Goal: Navigation & Orientation: Find specific page/section

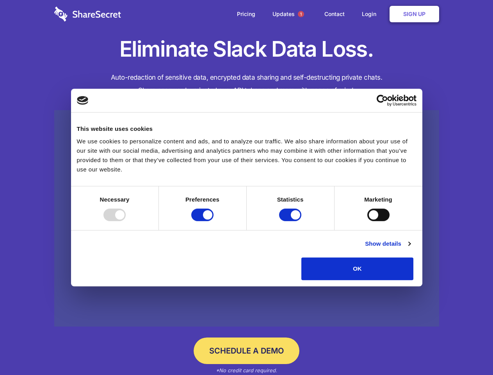
click at [126, 221] on div at bounding box center [114, 214] width 22 height 12
click at [213, 221] on input "Preferences" at bounding box center [202, 214] width 22 height 12
checkbox input "false"
click at [291, 221] on input "Statistics" at bounding box center [290, 214] width 22 height 12
checkbox input "false"
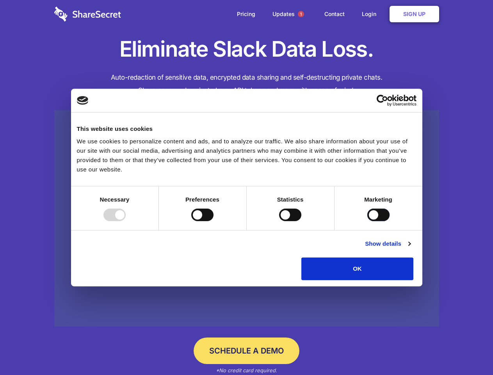
click at [367, 221] on input "Marketing" at bounding box center [378, 214] width 22 height 12
checkbox input "true"
click at [410, 248] on link "Show details" at bounding box center [387, 243] width 45 height 9
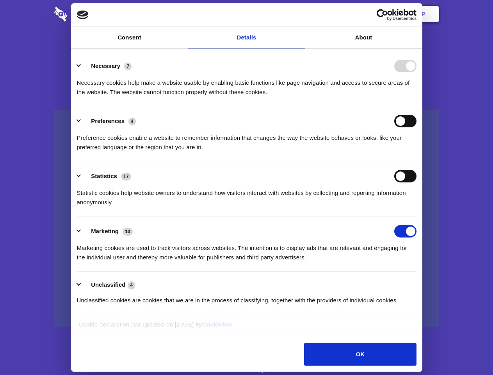
click at [416, 106] on li "Necessary 7 Necessary cookies help make a website usable by enabling basic func…" at bounding box center [247, 78] width 340 height 55
click at [301, 14] on span "1" at bounding box center [301, 14] width 6 height 6
